Goal: Task Accomplishment & Management: Use online tool/utility

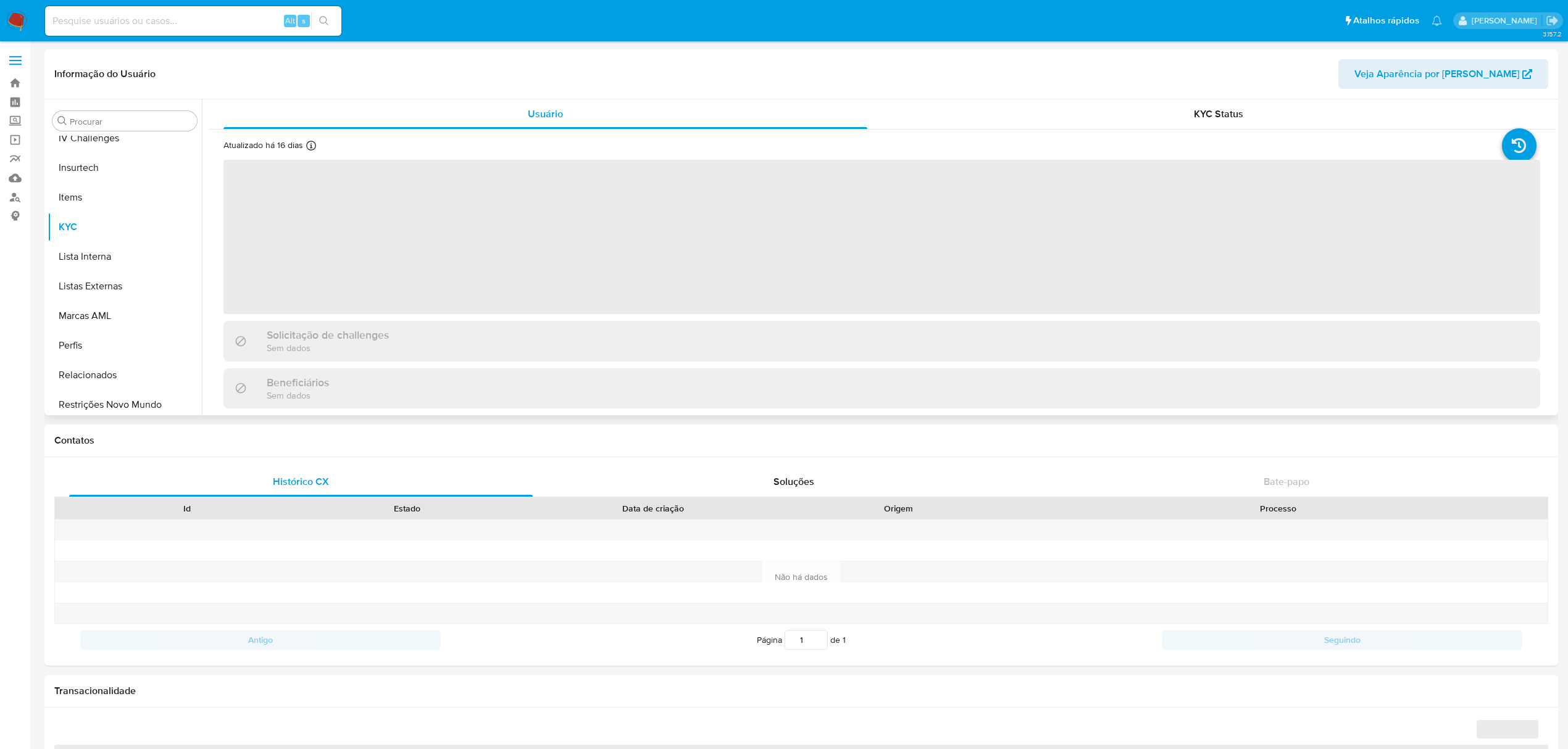
scroll to position [550, 0]
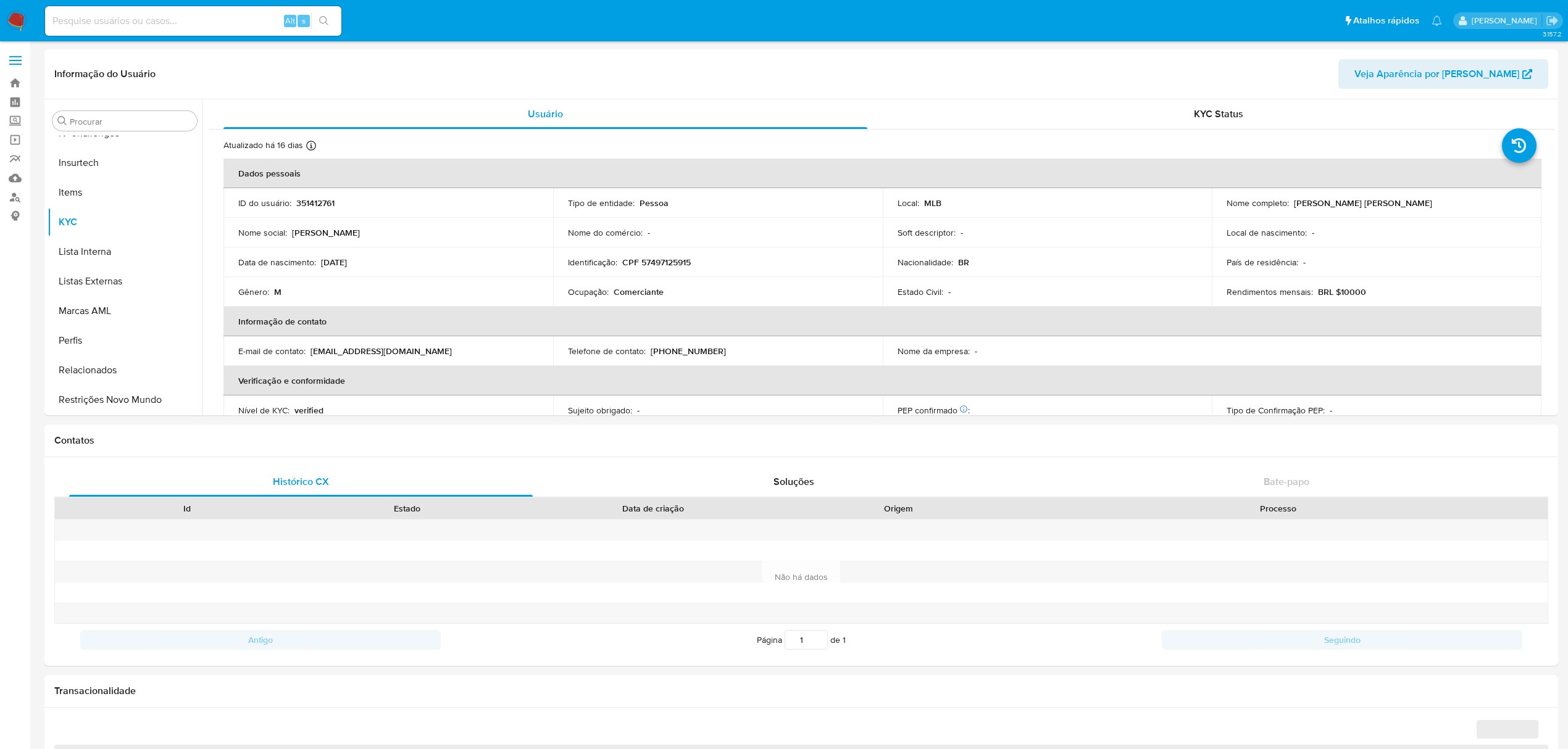
click at [13, 22] on img at bounding box center [16, 21] width 21 height 21
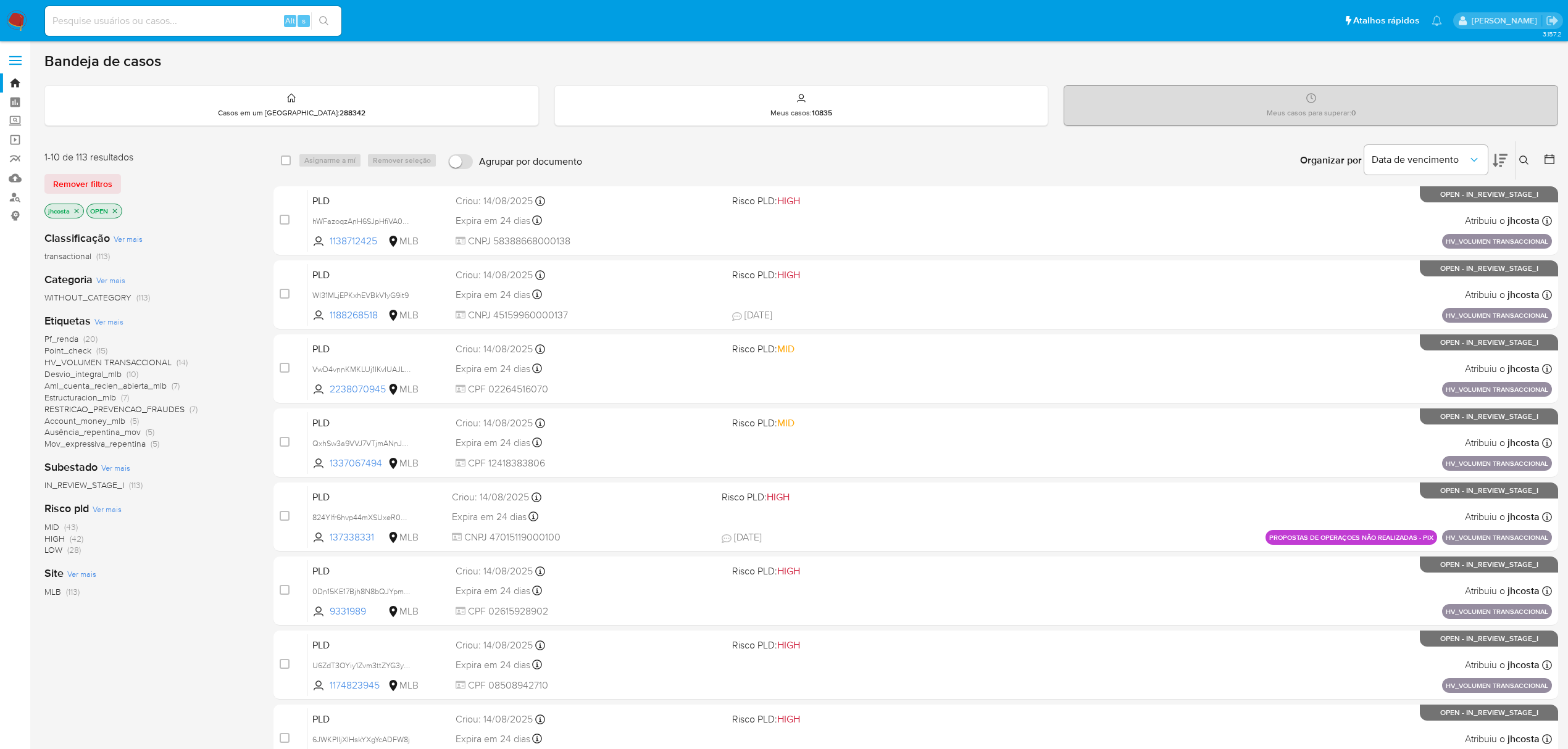
click at [131, 433] on span "Ausência_repentina_mov" at bounding box center [92, 432] width 96 height 12
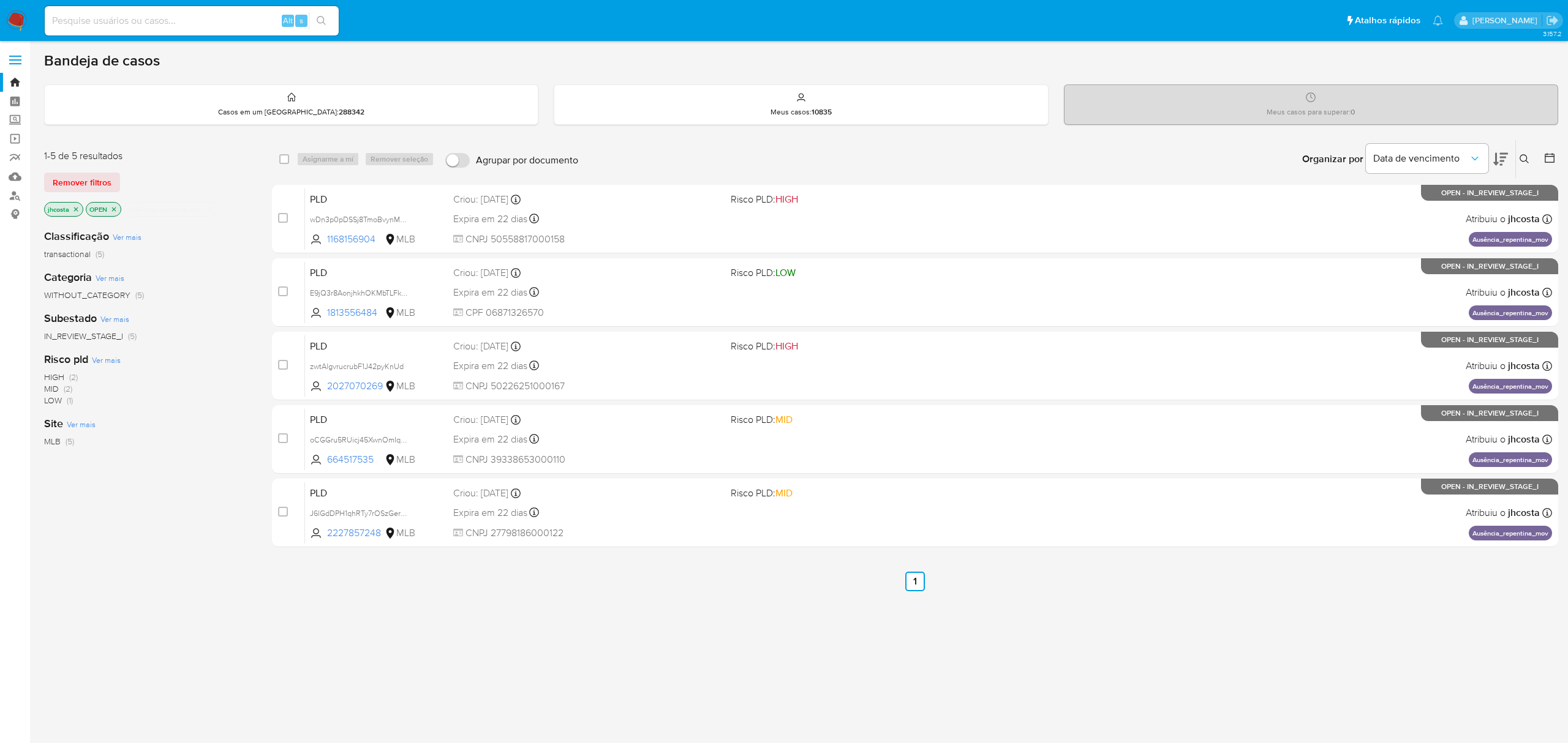
click at [113, 211] on icon "close-filter" at bounding box center [115, 210] width 8 height 8
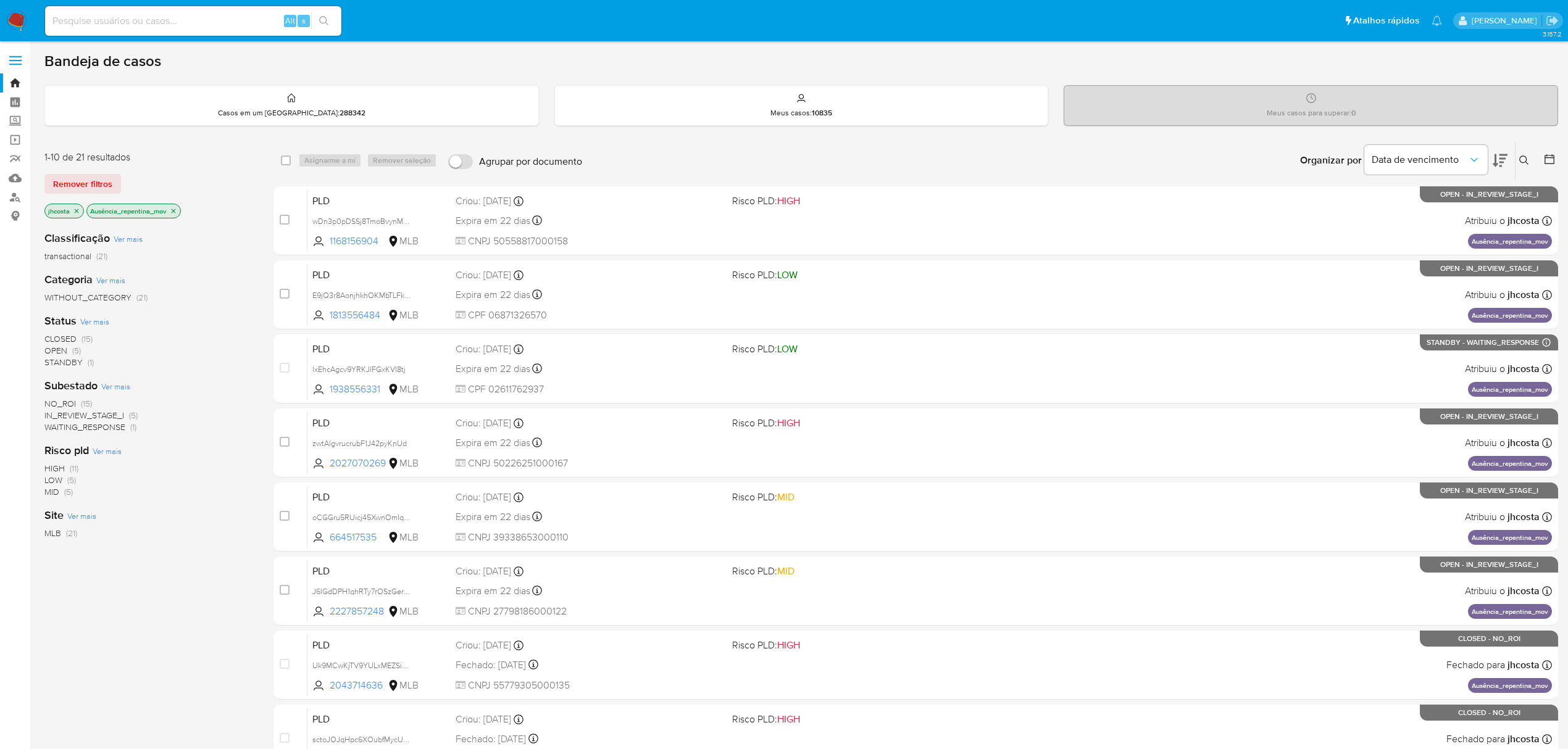
click at [75, 400] on span "NO_ROI" at bounding box center [60, 403] width 32 height 12
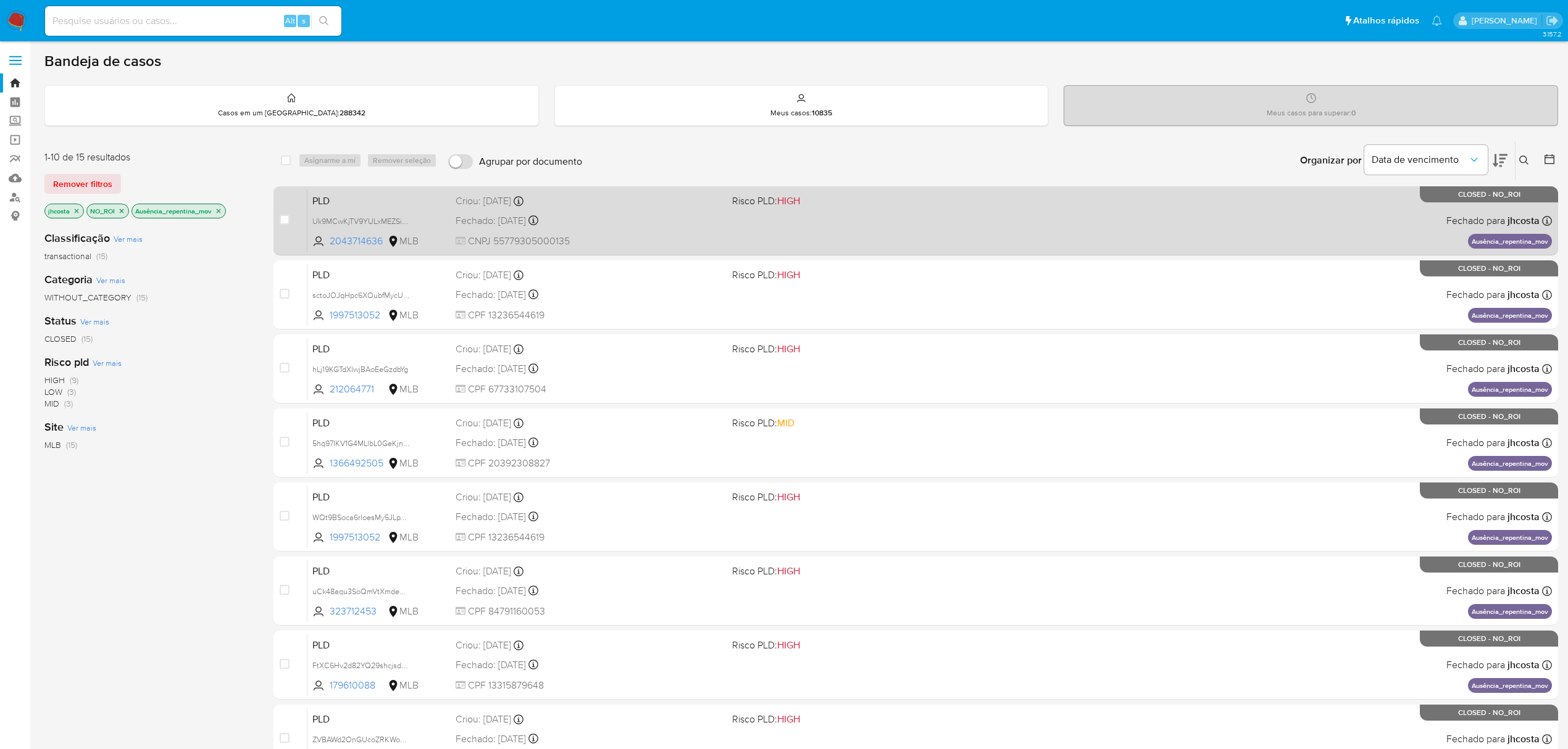
click at [722, 225] on div "PLD Uk9MCwKjTV9YULxMEZSi4eFk 2043714636 MLB Risco PLD: HIGH Criou: 12/07/2025 C…" at bounding box center [930, 220] width 1245 height 62
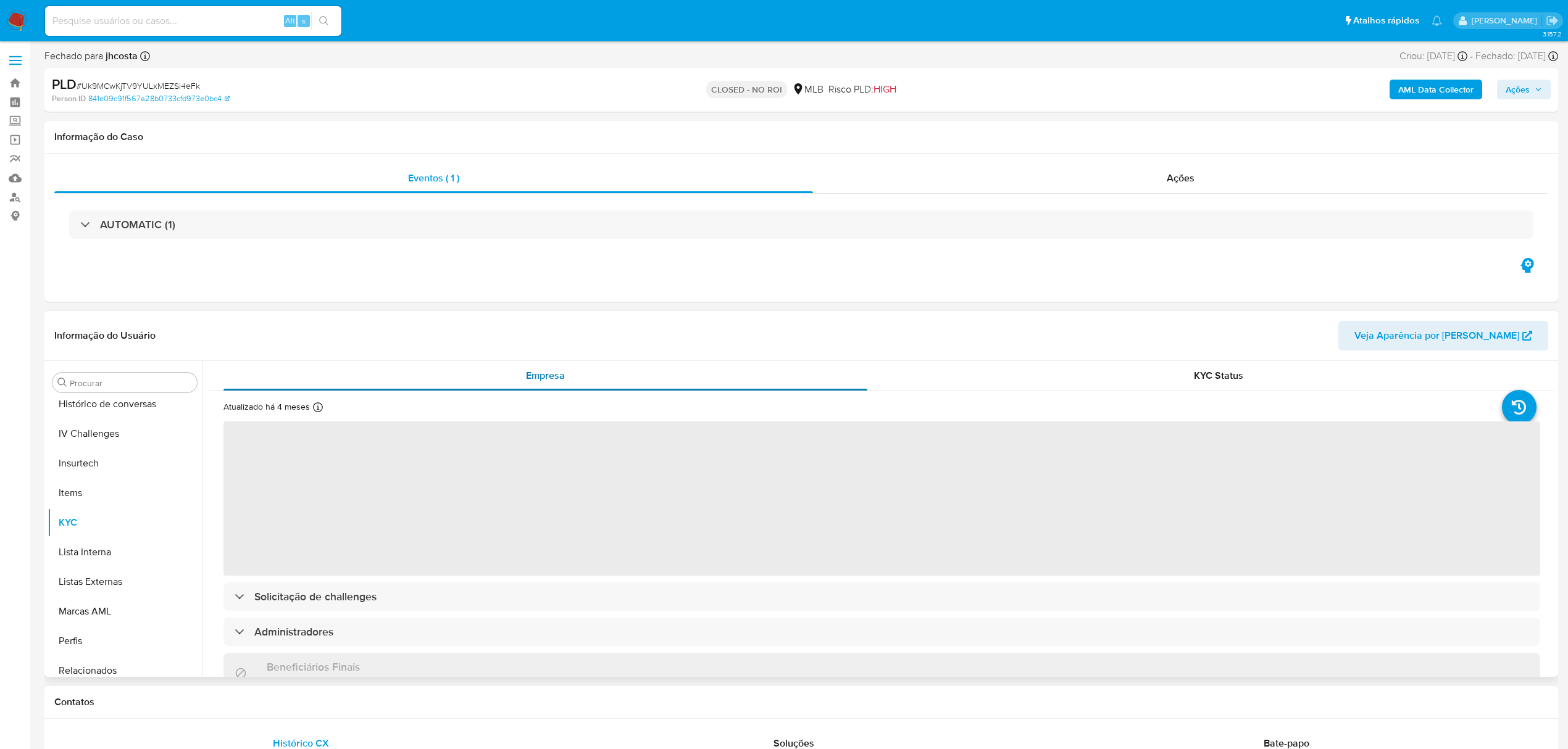
scroll to position [551, 0]
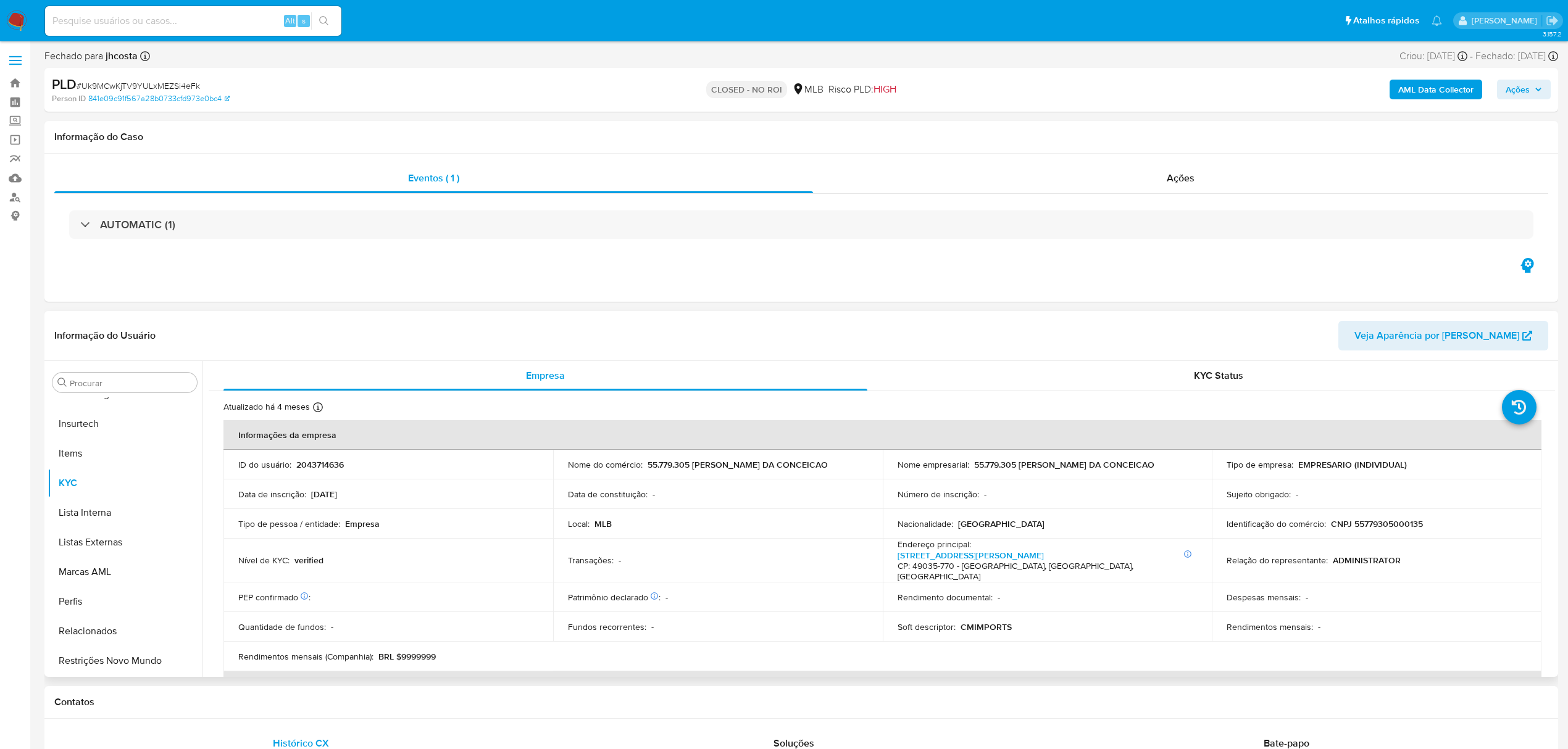
select select "10"
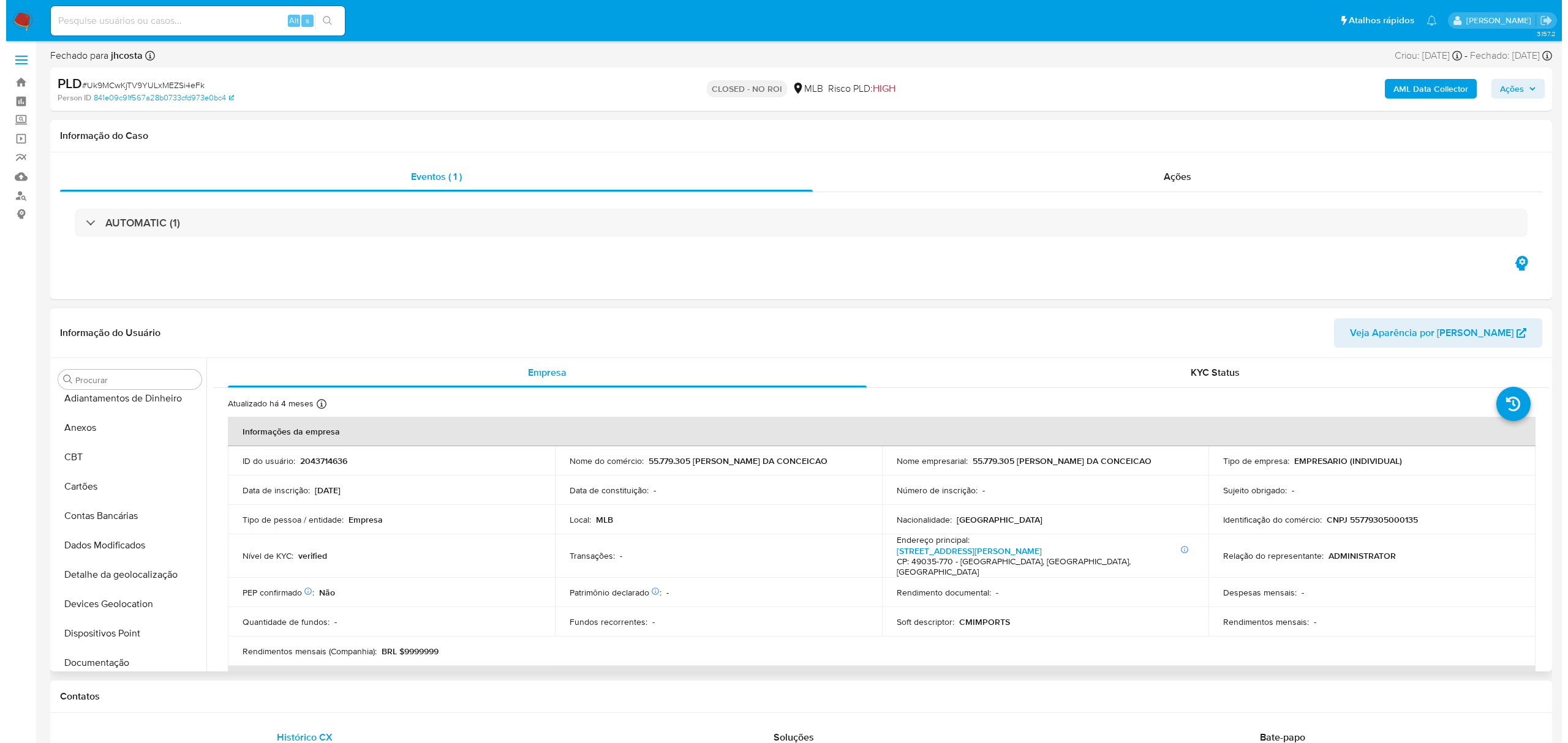
scroll to position [0, 0]
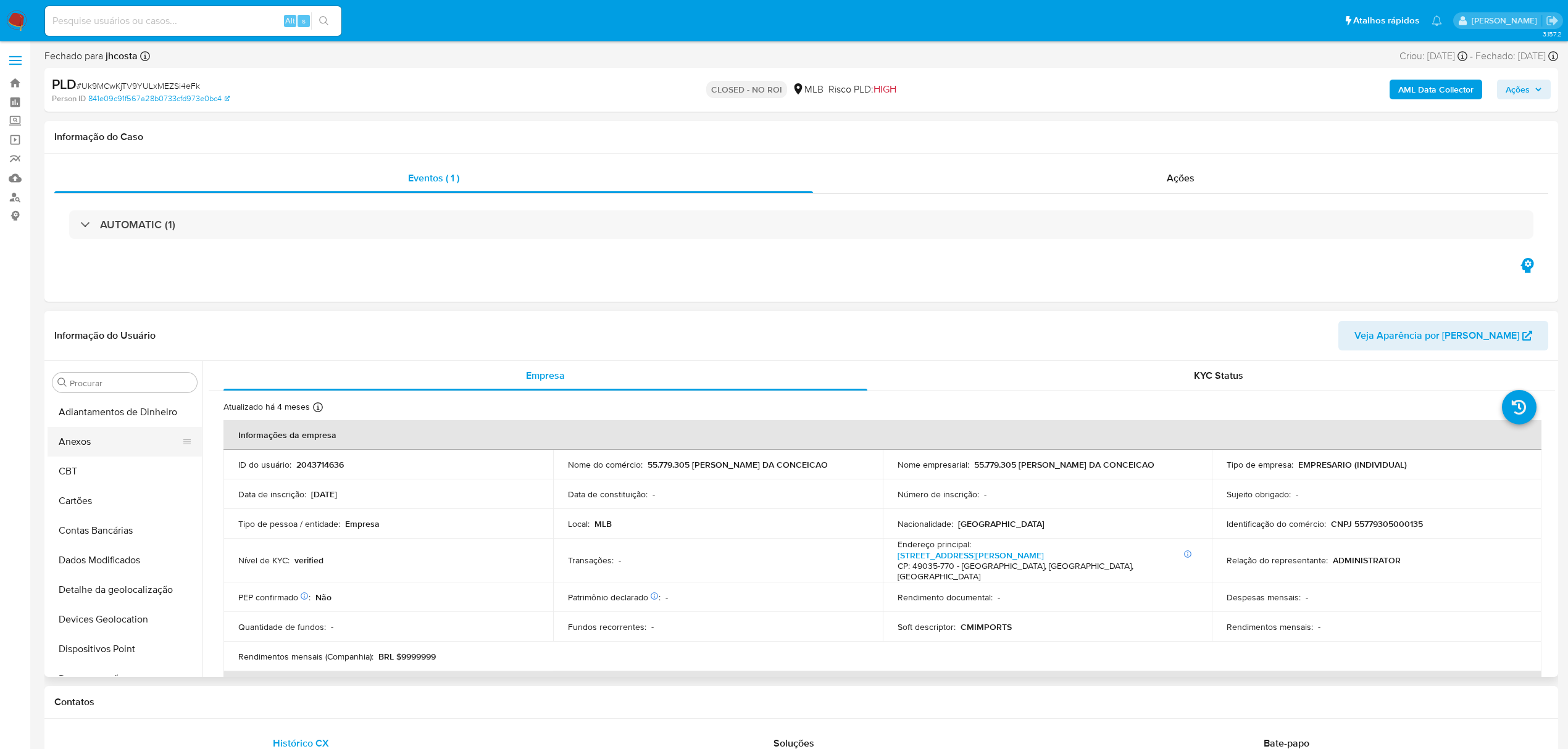
click at [82, 436] on button "Anexos" at bounding box center [119, 441] width 144 height 30
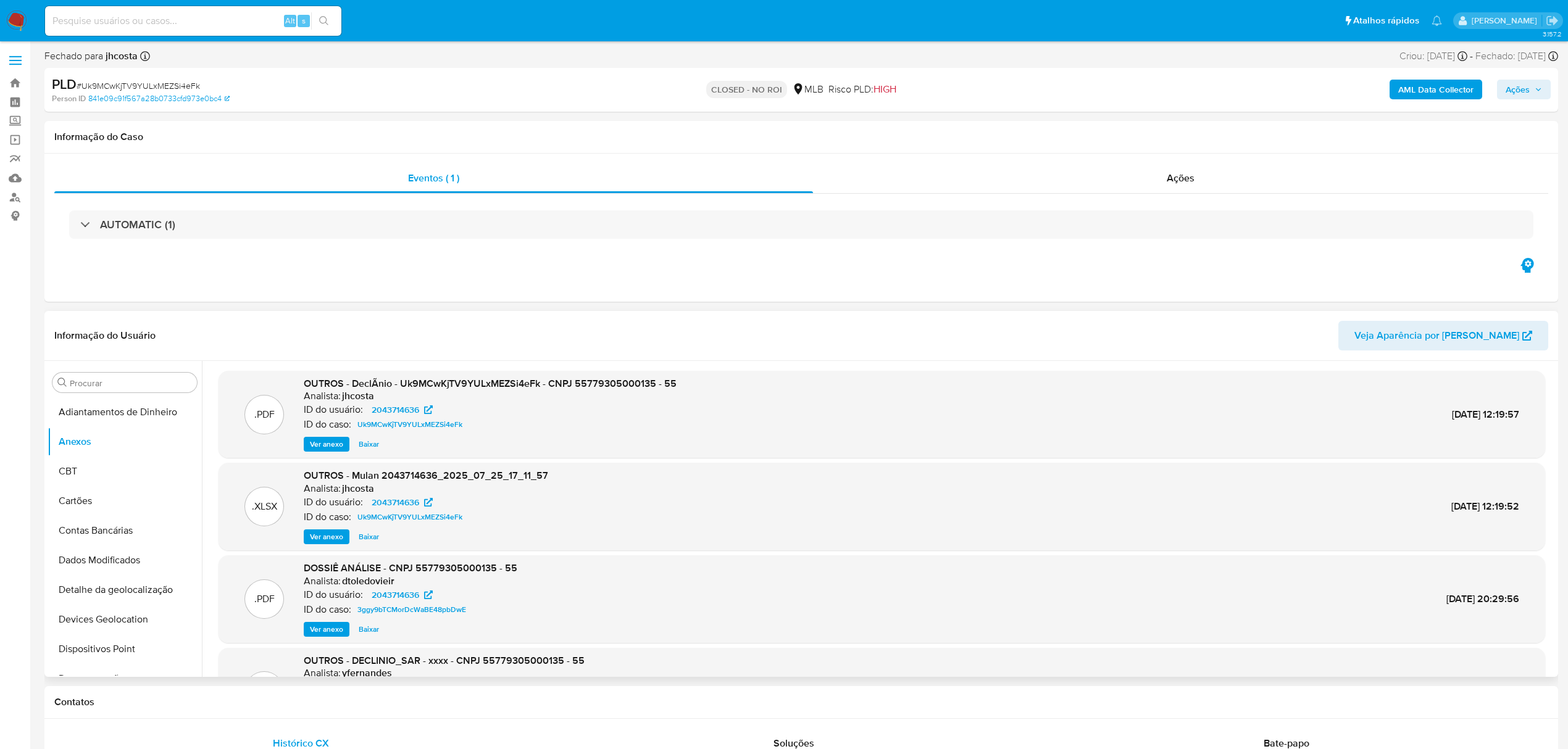
click at [334, 439] on span "Ver anexo" at bounding box center [326, 444] width 34 height 12
